Goal: Task Accomplishment & Management: Use online tool/utility

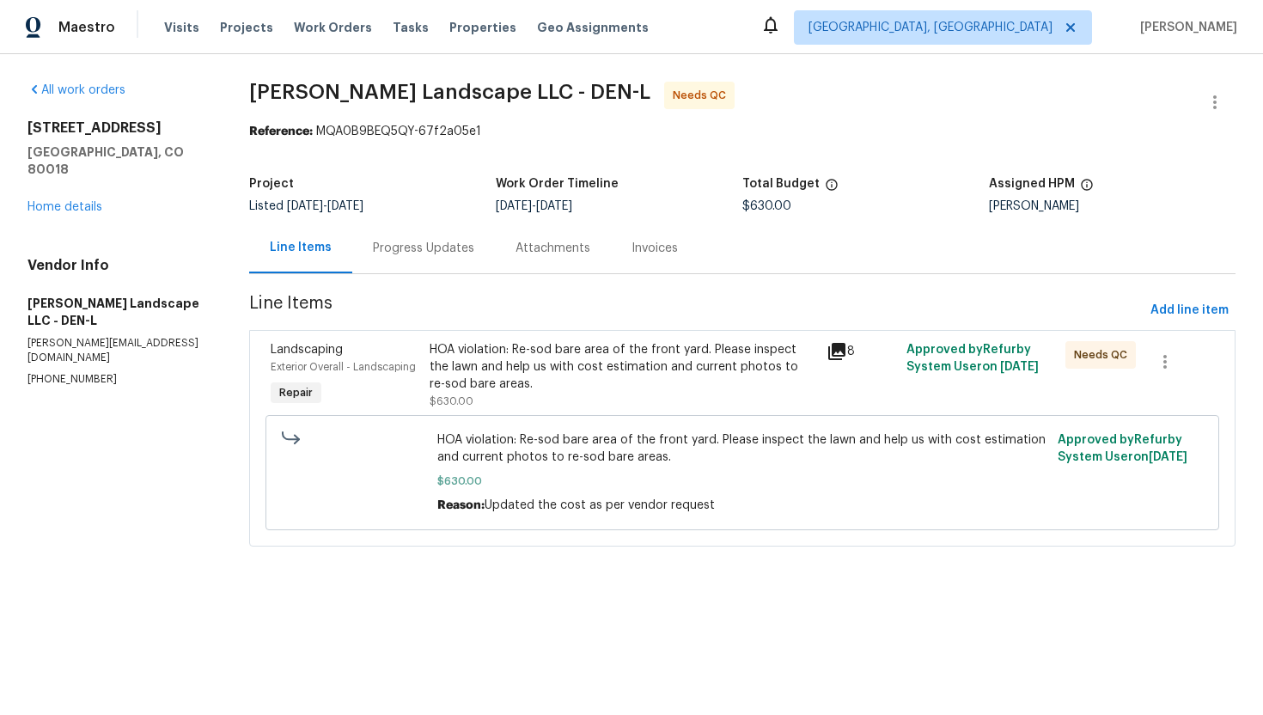
click at [485, 354] on div "HOA violation: Re-sod bare area of the front yard. Please inspect the lawn and …" at bounding box center [624, 367] width 388 height 52
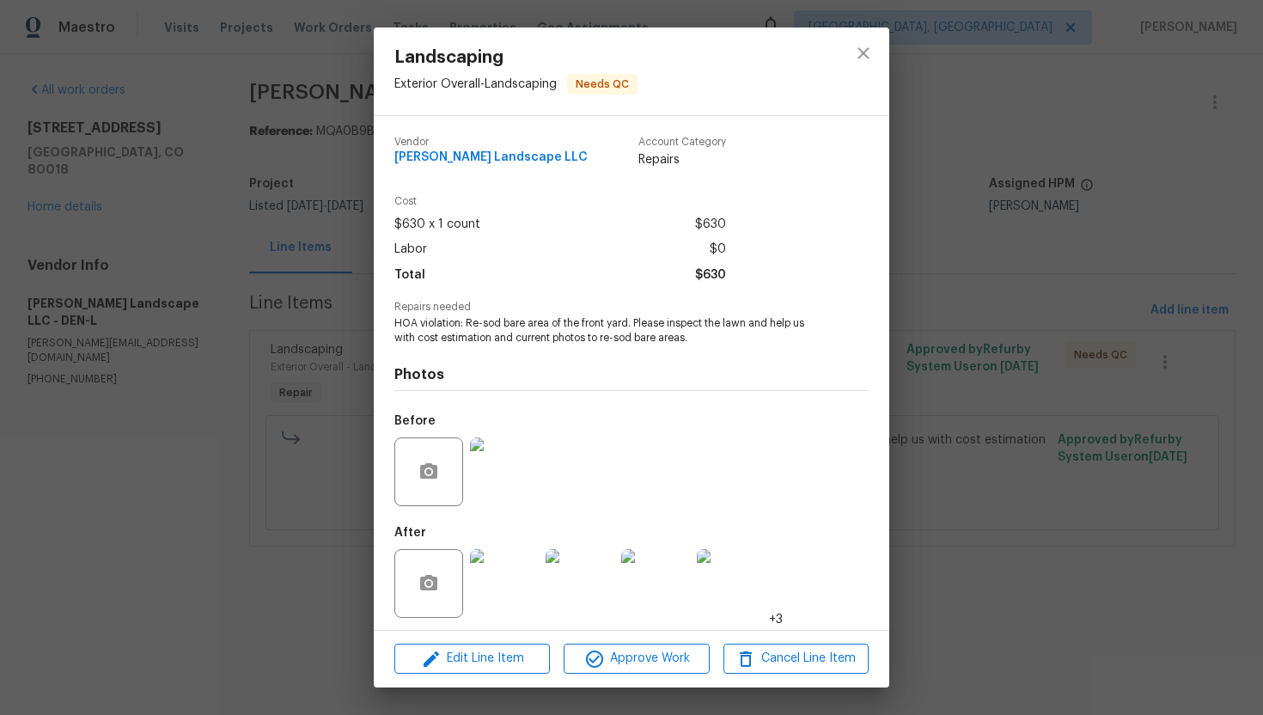
scroll to position [5, 0]
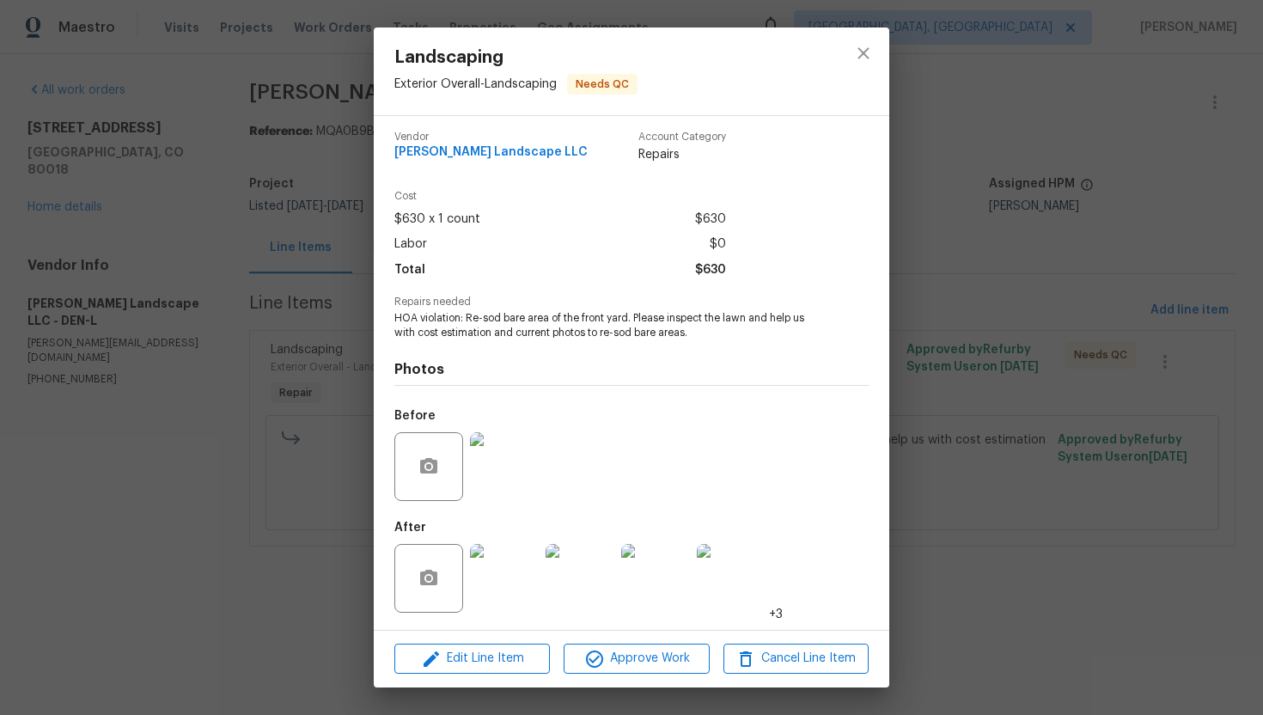
click at [510, 578] on img at bounding box center [504, 578] width 69 height 69
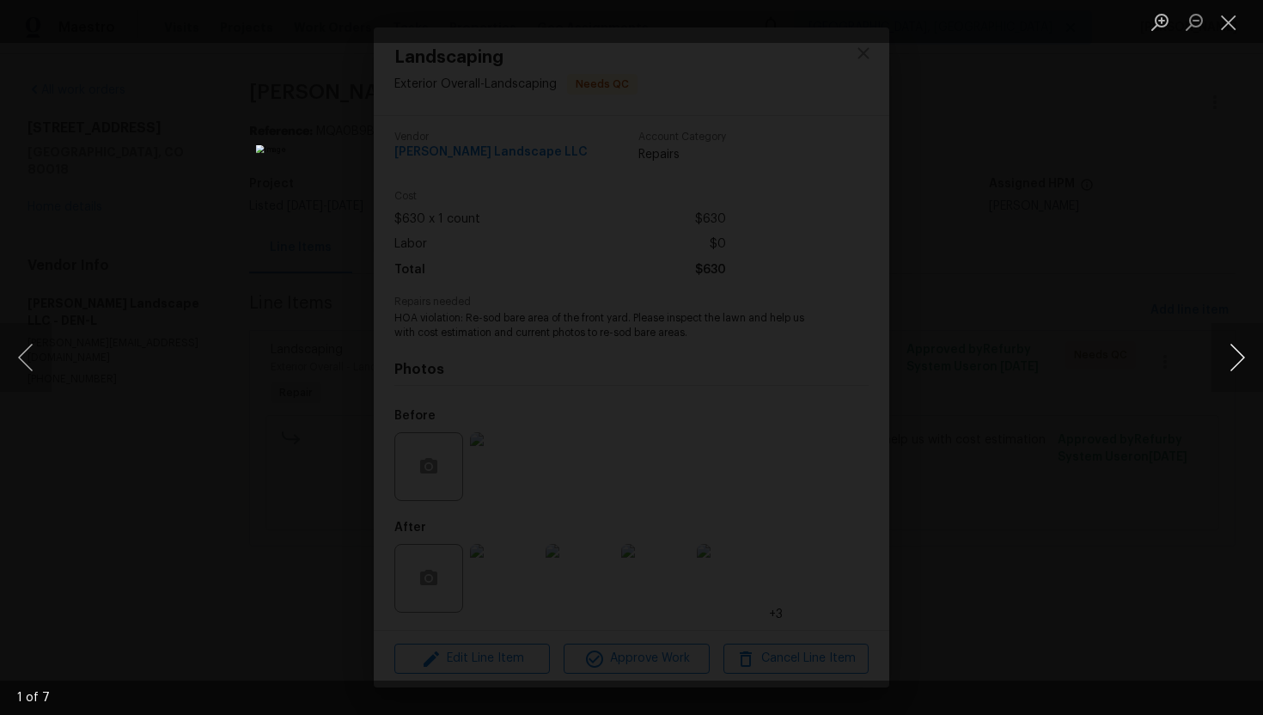
click at [1244, 350] on button "Next image" at bounding box center [1238, 357] width 52 height 69
click at [1230, 25] on button "Close lightbox" at bounding box center [1229, 22] width 34 height 30
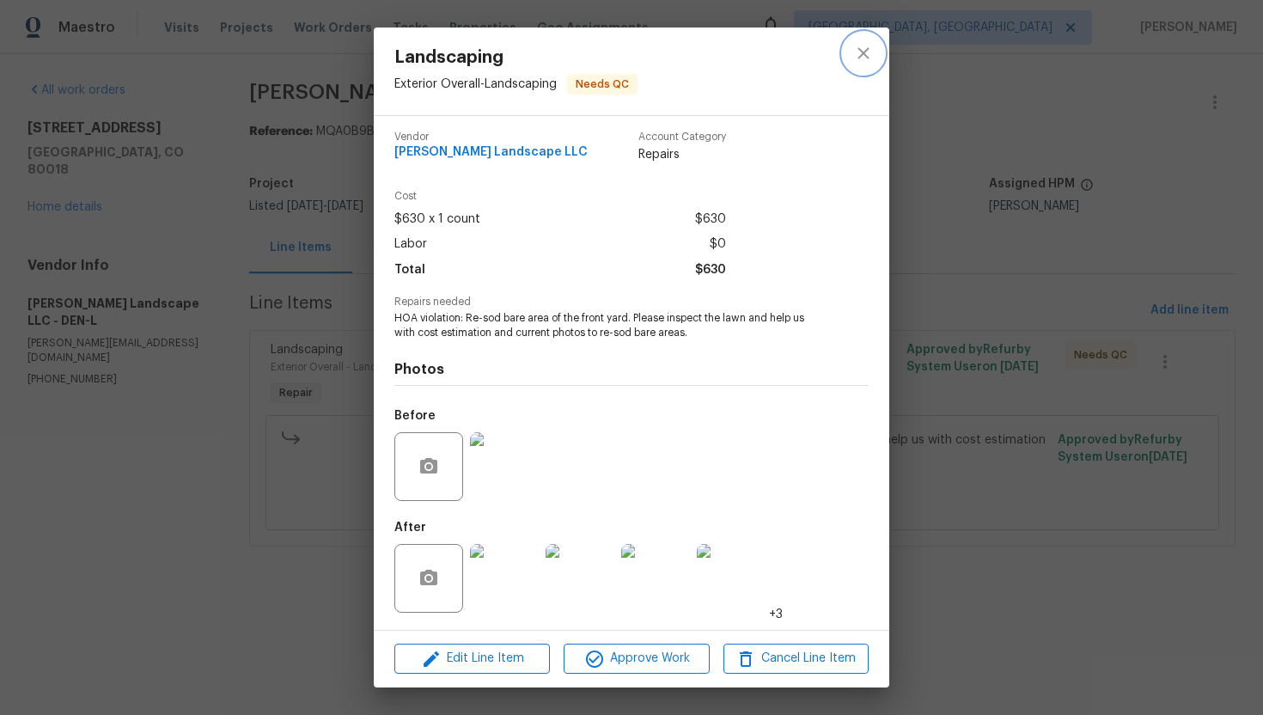
click at [864, 63] on icon "close" at bounding box center [863, 53] width 21 height 21
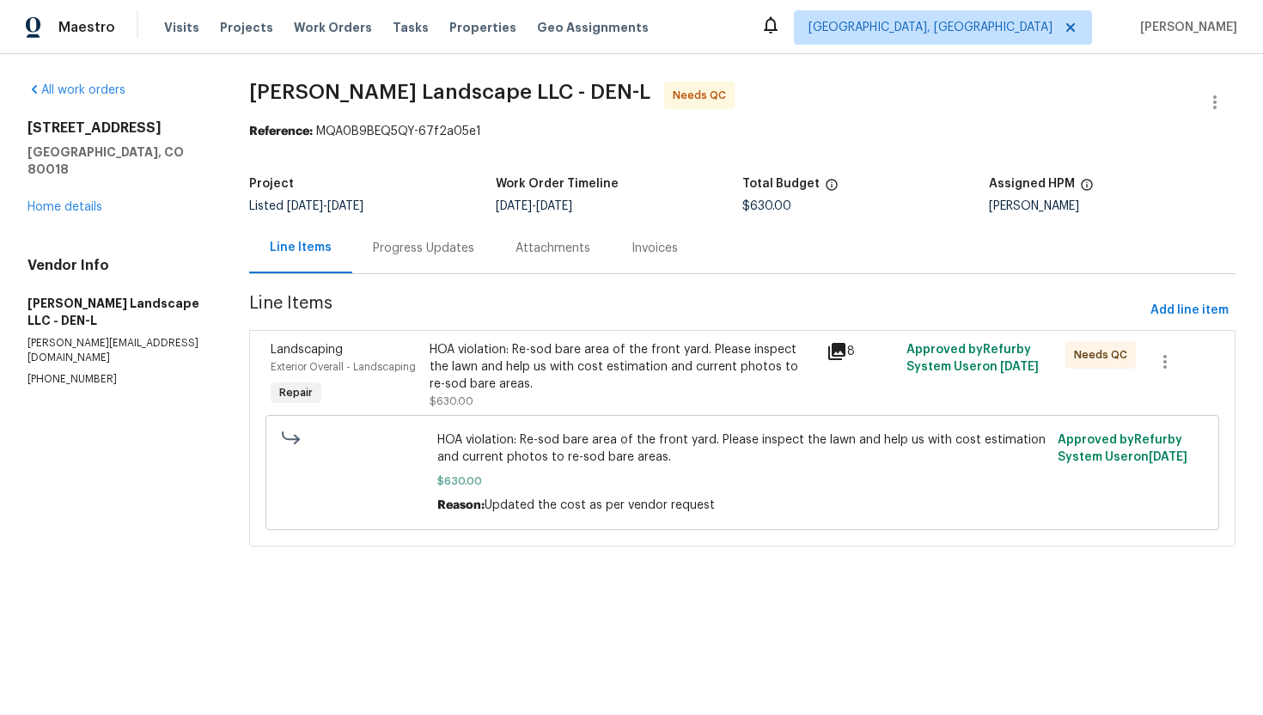
click at [435, 244] on div "Progress Updates" at bounding box center [423, 248] width 101 height 17
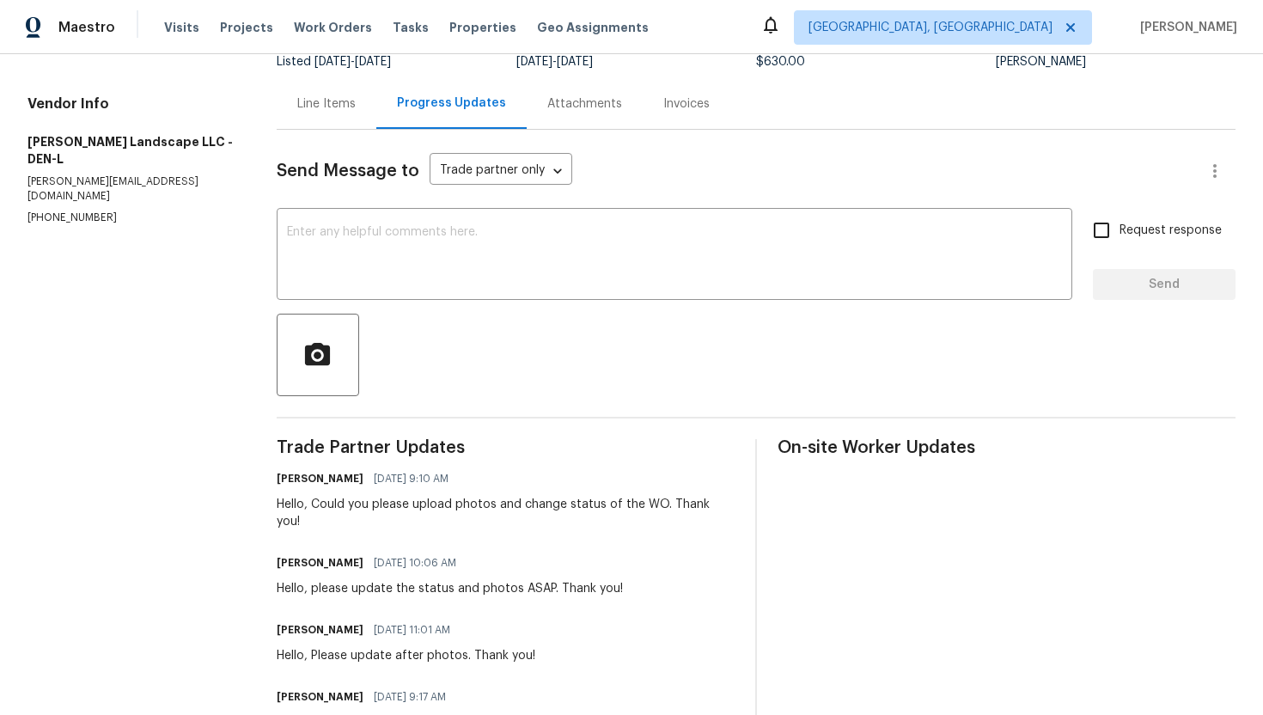
scroll to position [124, 0]
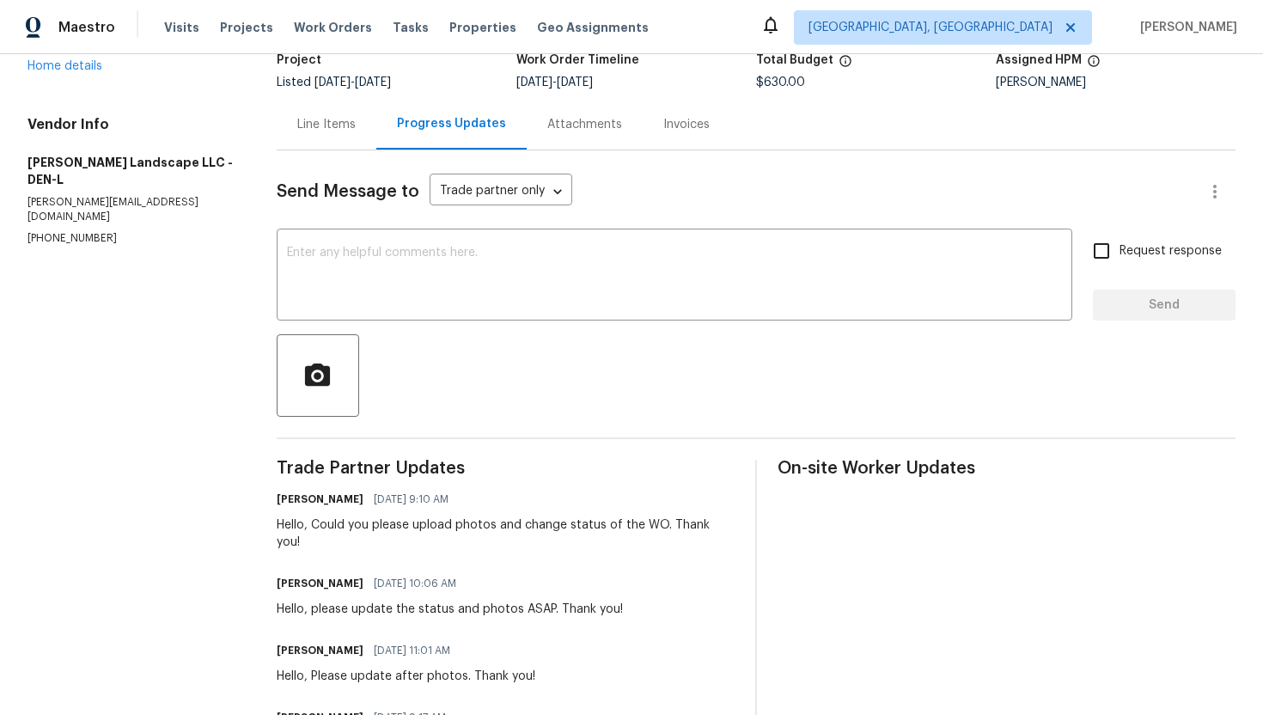
click at [325, 126] on div "Line Items" at bounding box center [326, 124] width 58 height 17
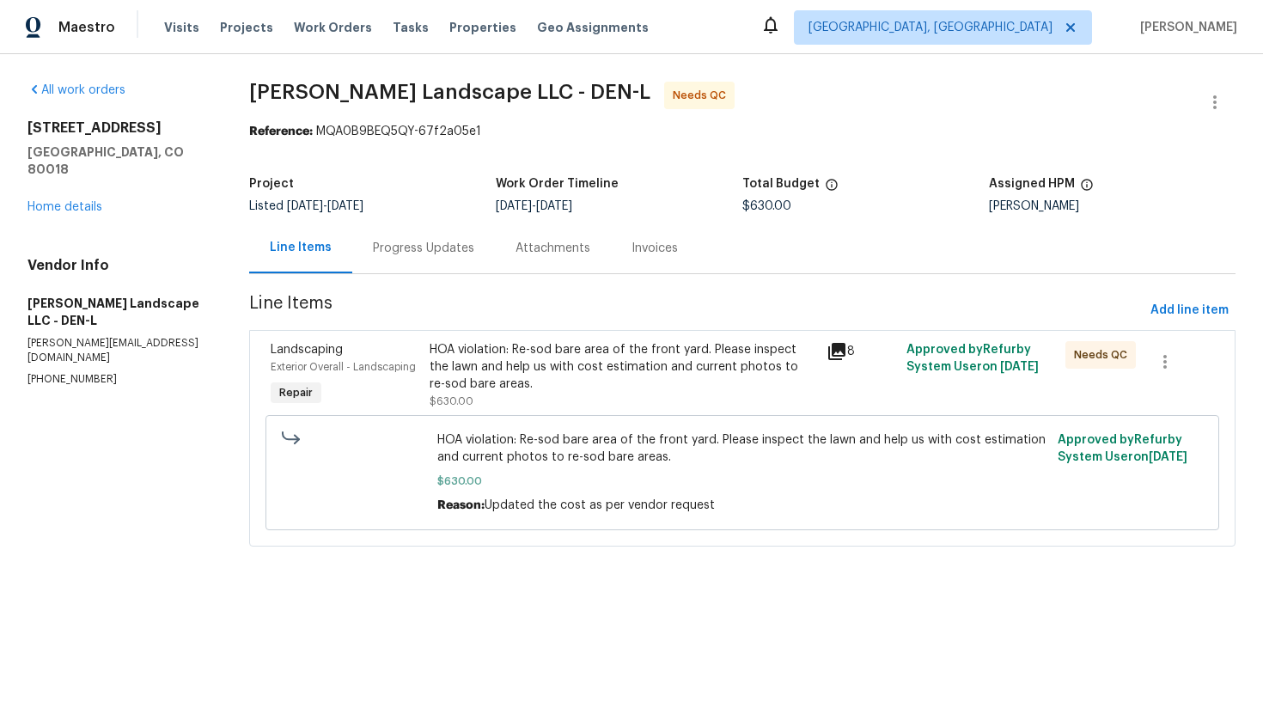
click at [494, 341] on div "HOA violation: Re-sod bare area of the front yard. Please inspect the lawn and …" at bounding box center [624, 367] width 388 height 52
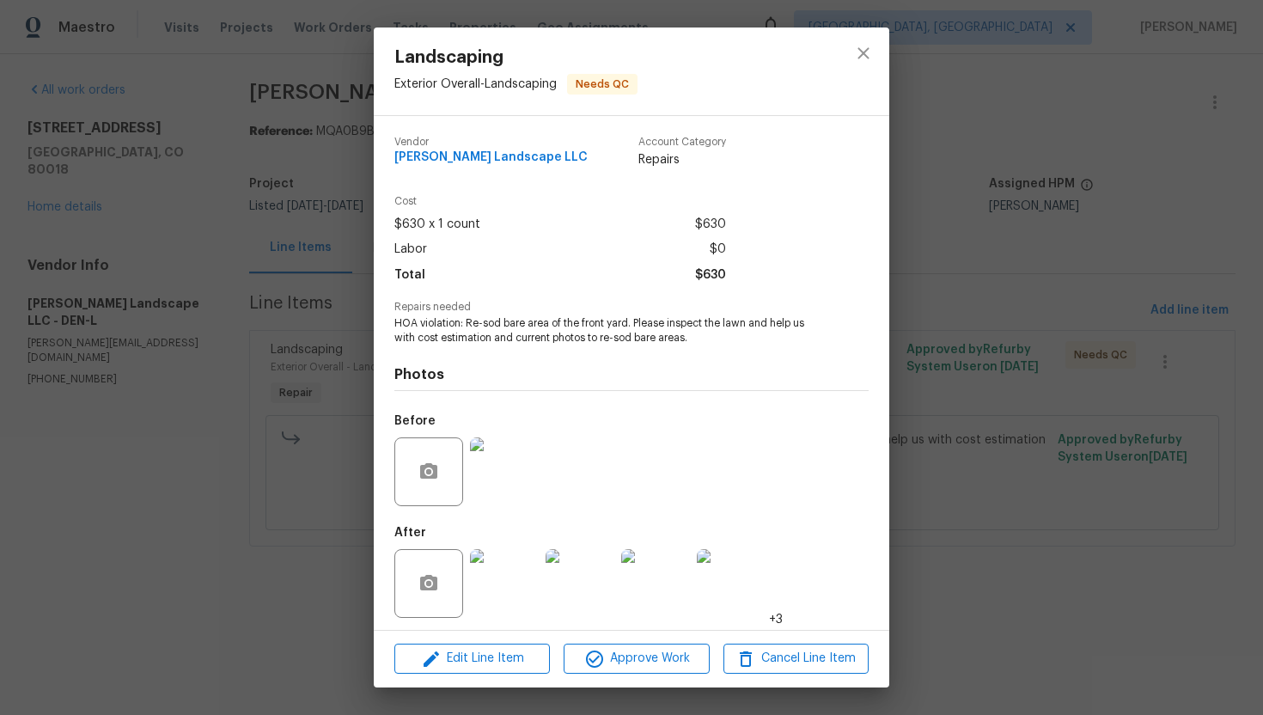
scroll to position [5, 0]
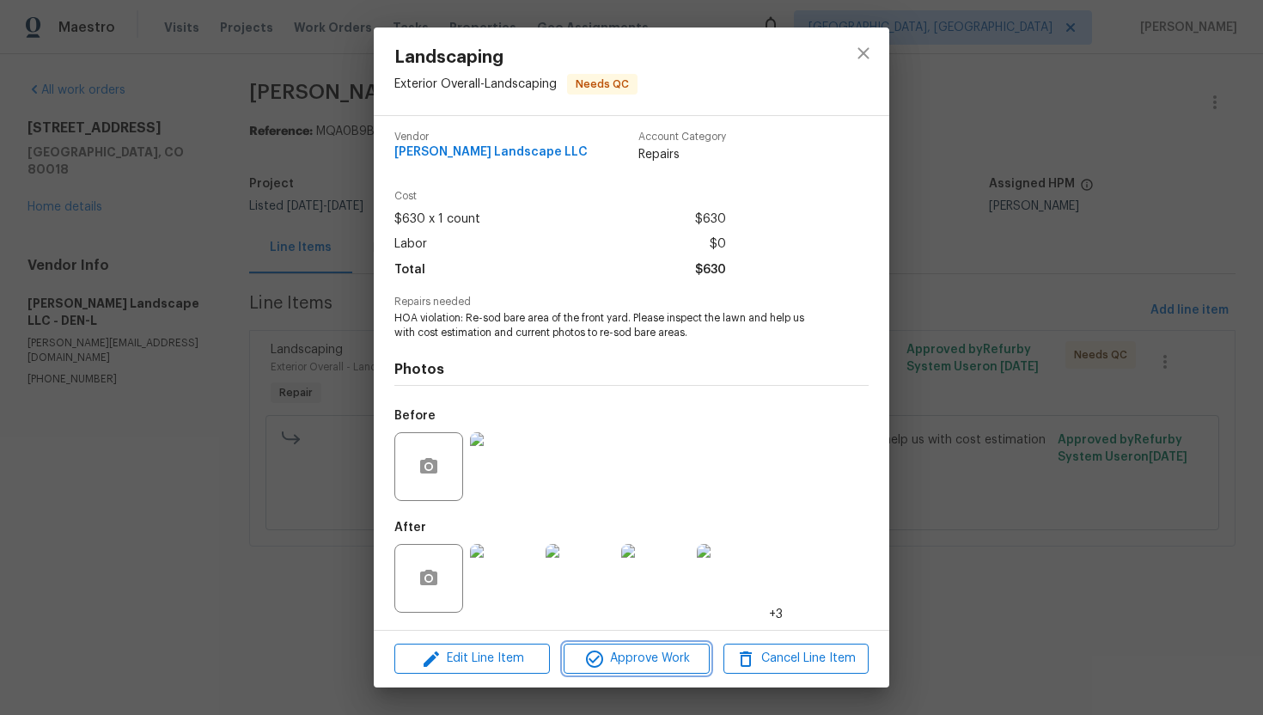
click at [615, 647] on button "Approve Work" at bounding box center [636, 659] width 145 height 30
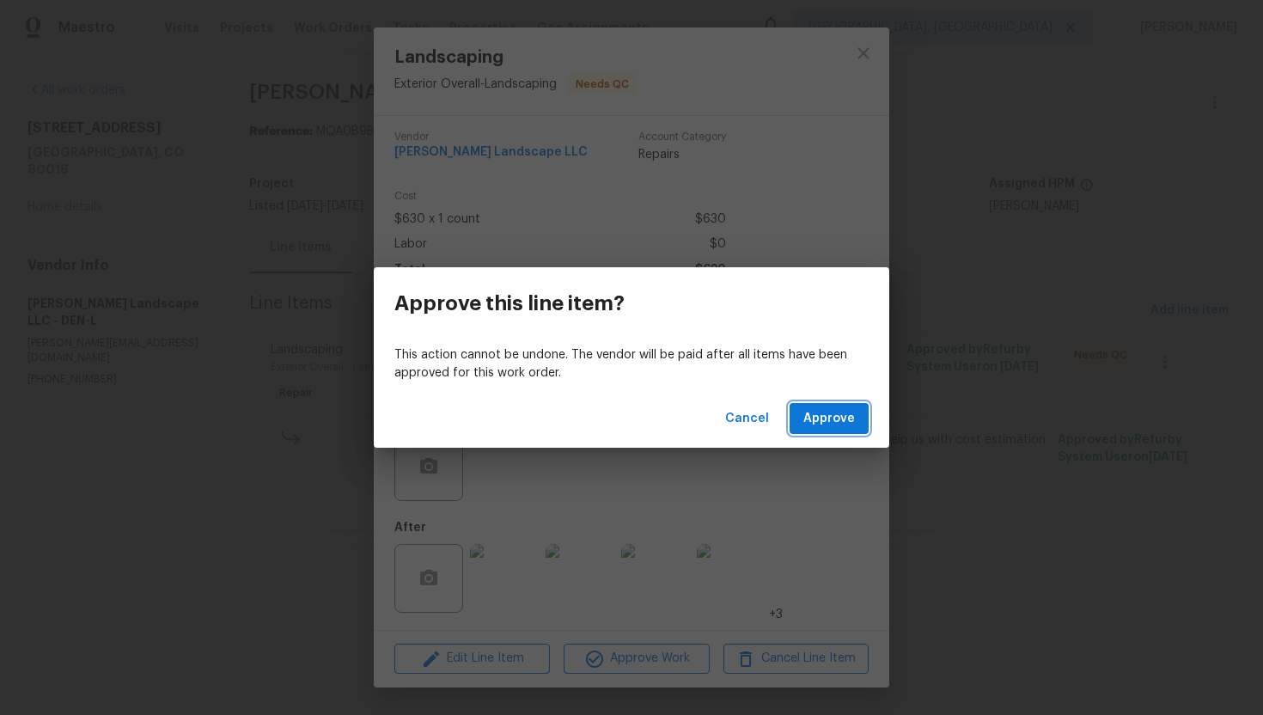
click at [812, 416] on span "Approve" at bounding box center [830, 418] width 52 height 21
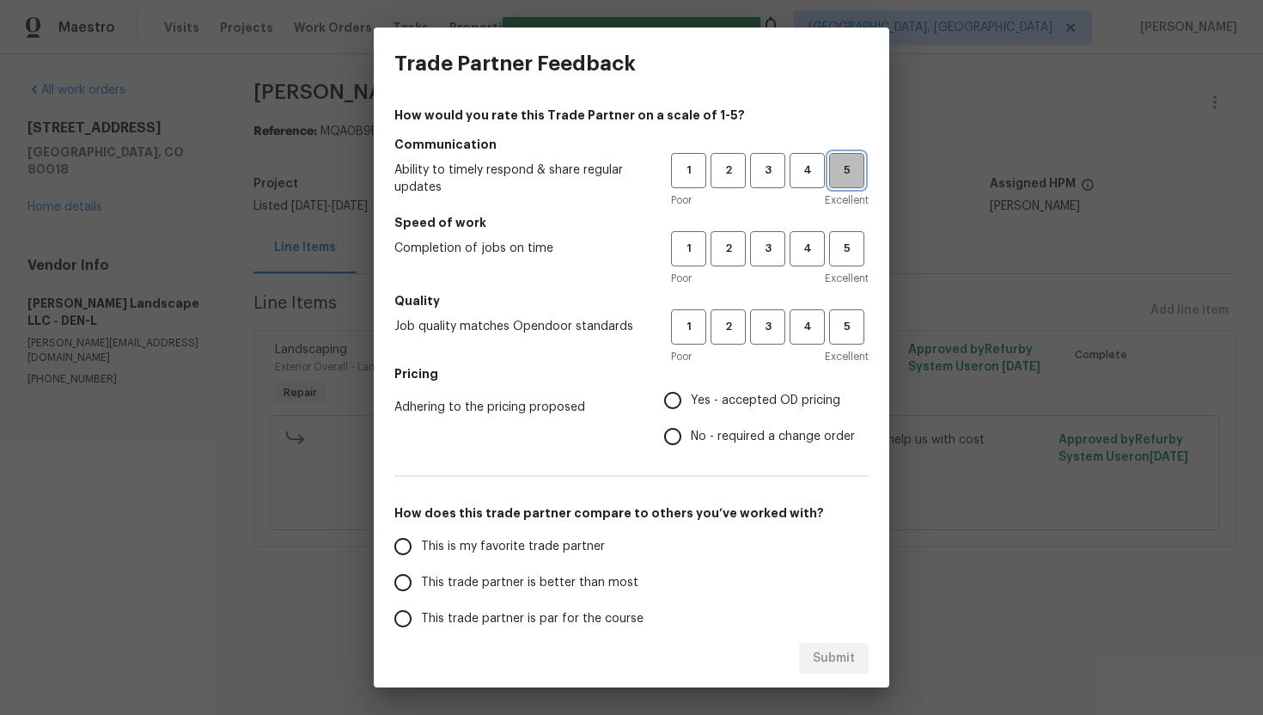
click at [859, 180] on button "5" at bounding box center [846, 170] width 35 height 35
click at [853, 241] on span "5" at bounding box center [847, 249] width 32 height 20
click at [850, 331] on span "5" at bounding box center [847, 327] width 32 height 20
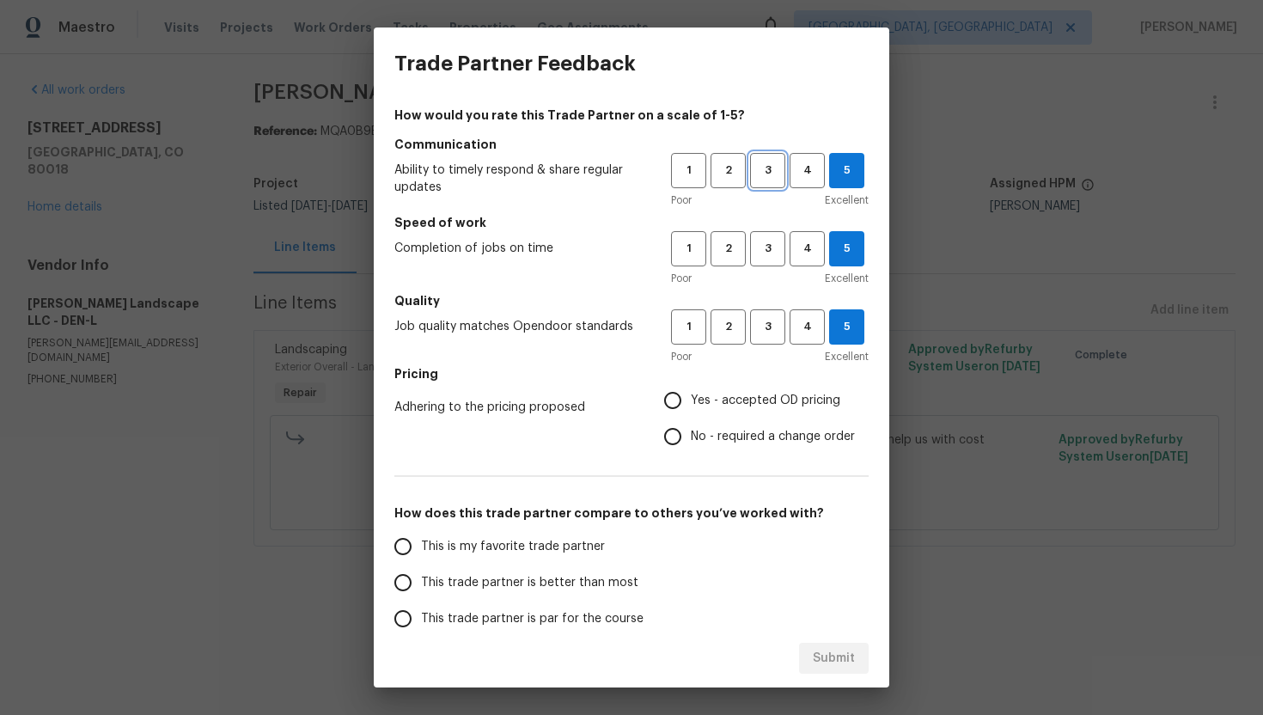
click at [772, 174] on span "3" at bounding box center [768, 171] width 32 height 20
click at [804, 165] on span "4" at bounding box center [808, 171] width 32 height 20
click at [718, 434] on span "No - required a change order" at bounding box center [773, 437] width 164 height 18
click at [691, 434] on input "No - required a change order" at bounding box center [673, 437] width 36 height 36
radio input "true"
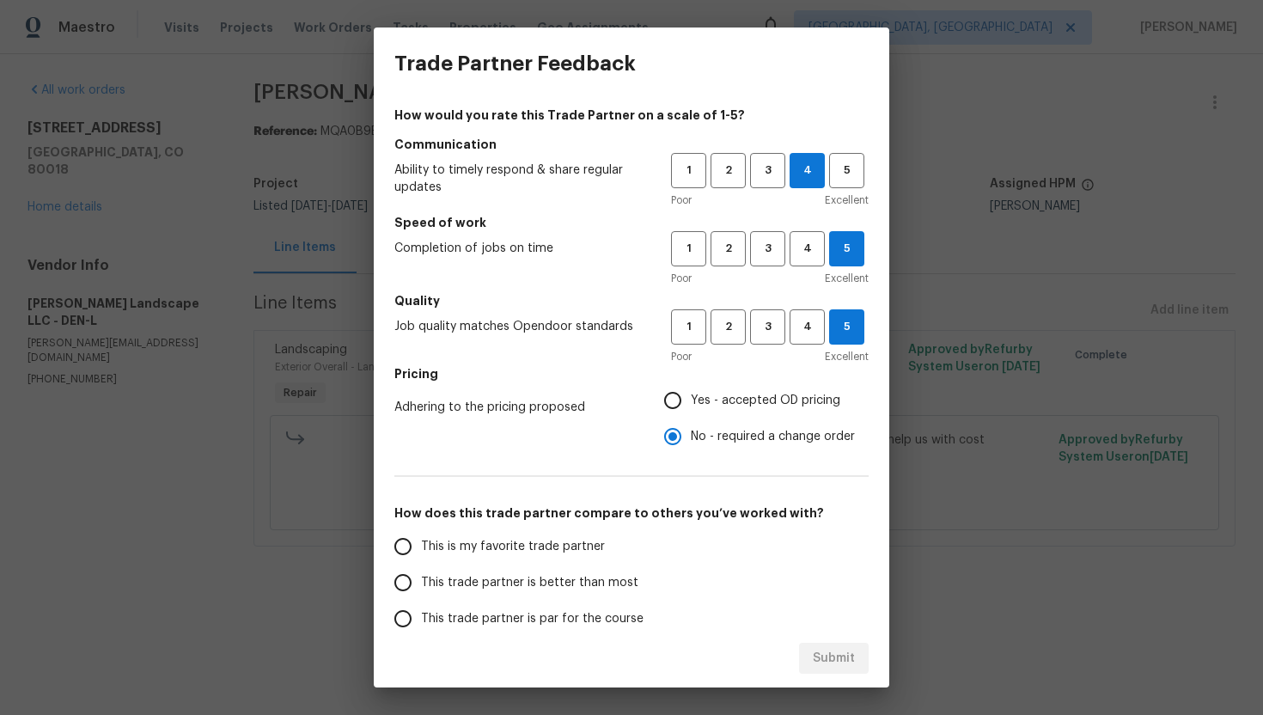
click at [572, 534] on label "This is my favorite trade partner" at bounding box center [521, 547] width 272 height 36
click at [421, 534] on input "This is my favorite trade partner" at bounding box center [403, 547] width 36 height 36
click at [809, 650] on button "Submit" at bounding box center [834, 659] width 70 height 32
radio input "true"
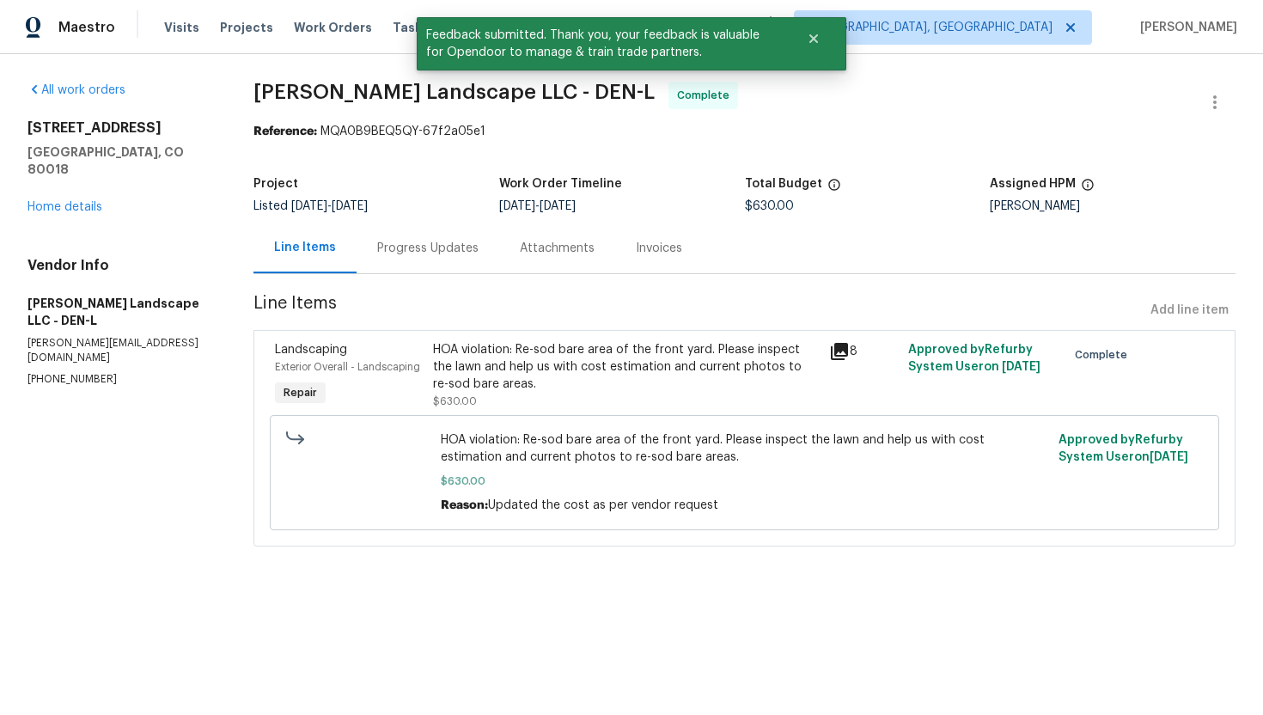
click at [451, 241] on div "Progress Updates" at bounding box center [427, 248] width 101 height 17
